Goal: Obtain resource: Download file/media

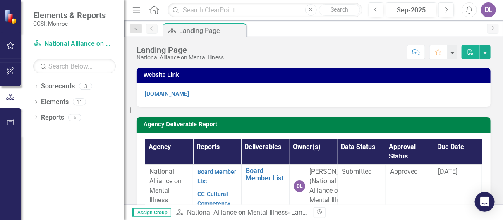
drag, startPoint x: 314, startPoint y: 29, endPoint x: 281, endPoint y: 28, distance: 32.7
click at [281, 28] on div "Scorecard Landing Page Pin" at bounding box center [322, 29] width 321 height 13
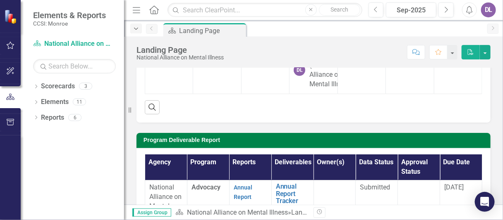
click at [135, 30] on icon "Dropdown" at bounding box center [135, 29] width 7 height 6
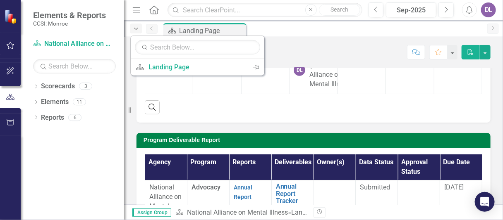
click at [135, 30] on icon "Dropdown" at bounding box center [135, 29] width 7 height 6
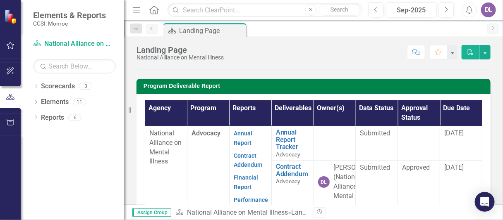
scroll to position [301, 0]
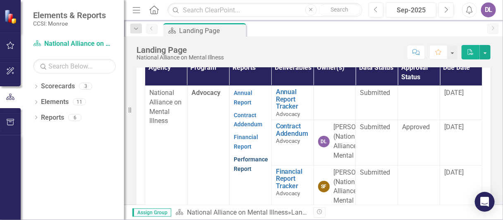
click at [264, 156] on link "Performance Report" at bounding box center [251, 164] width 34 height 16
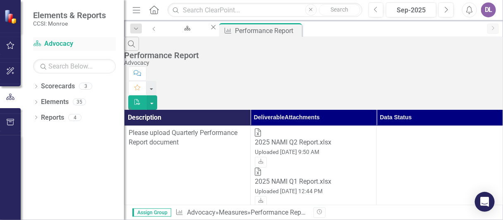
click at [64, 45] on link "Scorecard Advocacy" at bounding box center [74, 44] width 83 height 10
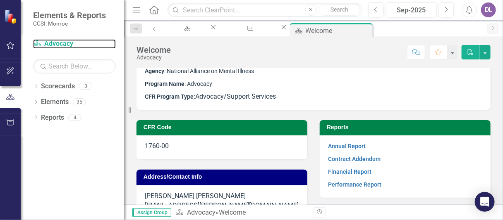
scroll to position [34, 0]
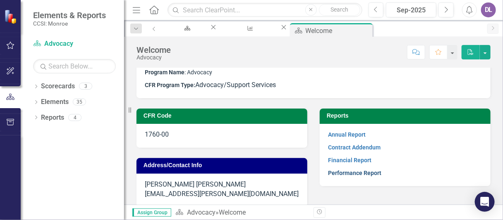
click at [342, 173] on link "Performance Report" at bounding box center [354, 173] width 53 height 7
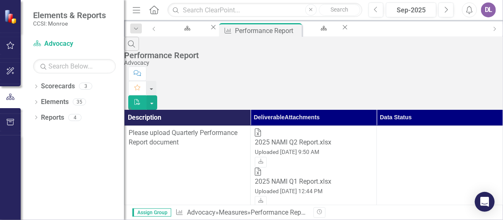
scroll to position [0, 5]
click at [333, 32] on div "Welcome" at bounding box center [322, 36] width 22 height 10
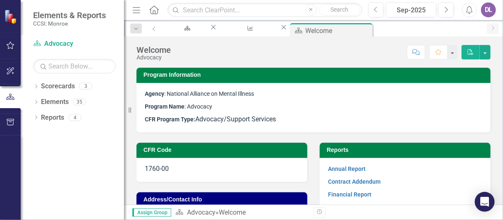
scroll to position [34, 0]
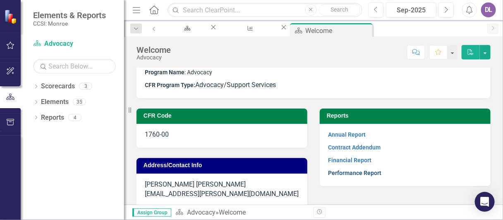
click at [328, 173] on link "Performance Report" at bounding box center [354, 173] width 53 height 7
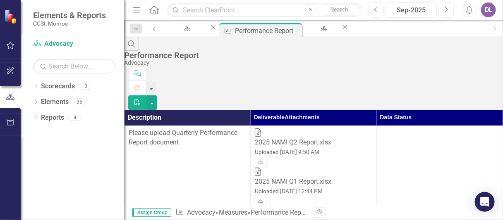
click at [296, 138] on div "2025 NAMI Q2 Report.xlsx" at bounding box center [313, 143] width 117 height 10
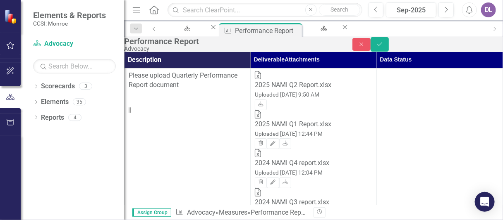
click at [261, 79] on icon "Excel" at bounding box center [258, 75] width 6 height 8
click at [383, 47] on icon "Save" at bounding box center [379, 44] width 7 height 6
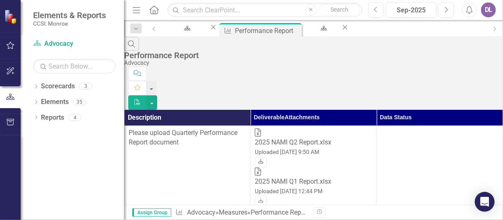
click at [264, 160] on icon "Download" at bounding box center [261, 162] width 6 height 5
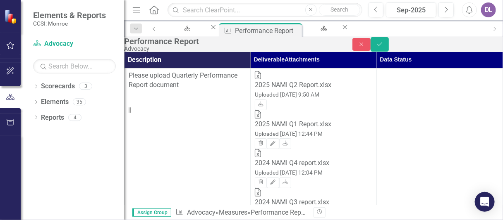
click at [296, 120] on div "2025 NAMI Q1 Report.xlsx" at bounding box center [313, 125] width 117 height 10
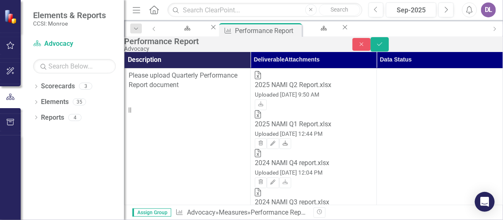
click at [288, 141] on icon "Download" at bounding box center [285, 143] width 6 height 5
click at [50, 119] on link "Reports" at bounding box center [52, 118] width 23 height 10
click at [65, 43] on link "Scorecard Advocacy" at bounding box center [74, 44] width 83 height 10
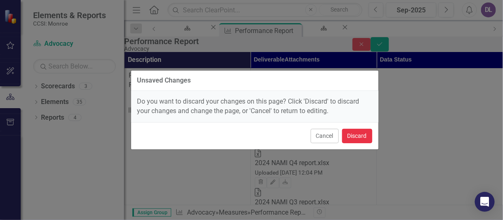
click at [361, 139] on button "Discard" at bounding box center [357, 136] width 30 height 14
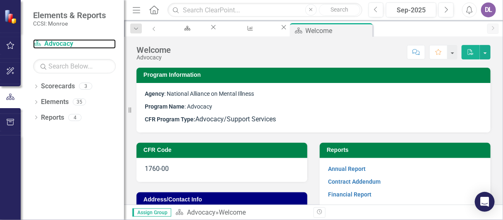
scroll to position [34, 0]
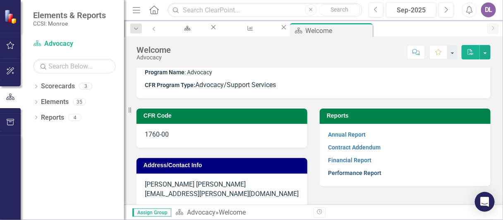
click at [344, 172] on link "Performance Report" at bounding box center [354, 173] width 53 height 7
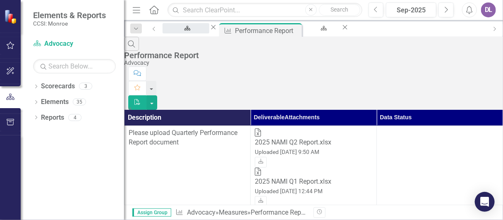
click at [202, 34] on div "Landing Page" at bounding box center [186, 36] width 32 height 10
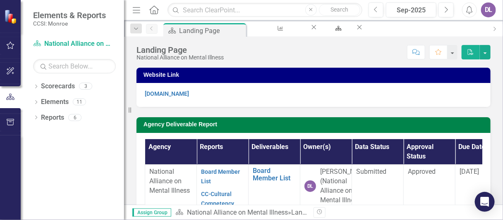
click at [492, 12] on div "DL" at bounding box center [488, 9] width 15 height 15
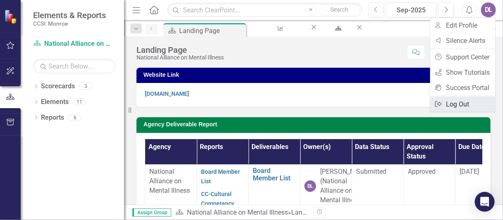
click at [456, 108] on link "Logout Log Out" at bounding box center [462, 104] width 65 height 15
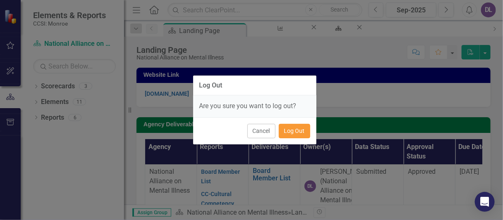
click at [294, 127] on button "Log Out" at bounding box center [294, 131] width 31 height 14
